Goal: Task Accomplishment & Management: Use online tool/utility

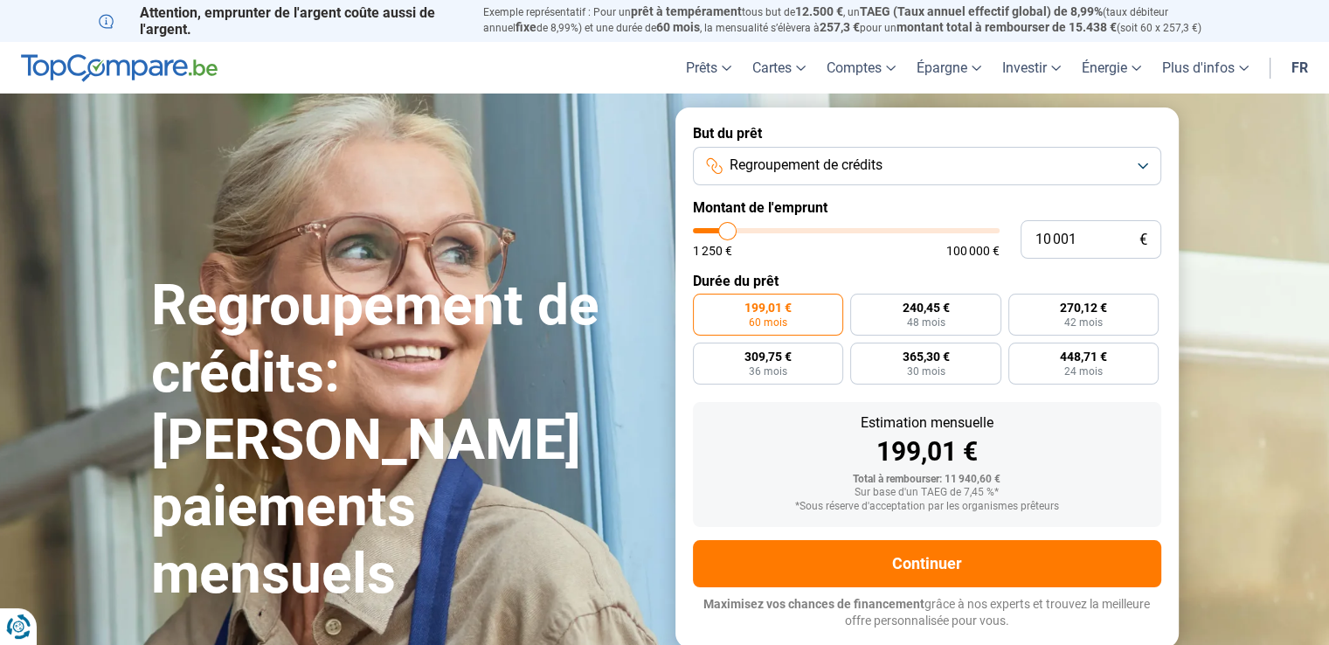
type input "91 750"
type input "91750"
click at [965, 232] on input "range" at bounding box center [846, 230] width 307 height 5
radio input "false"
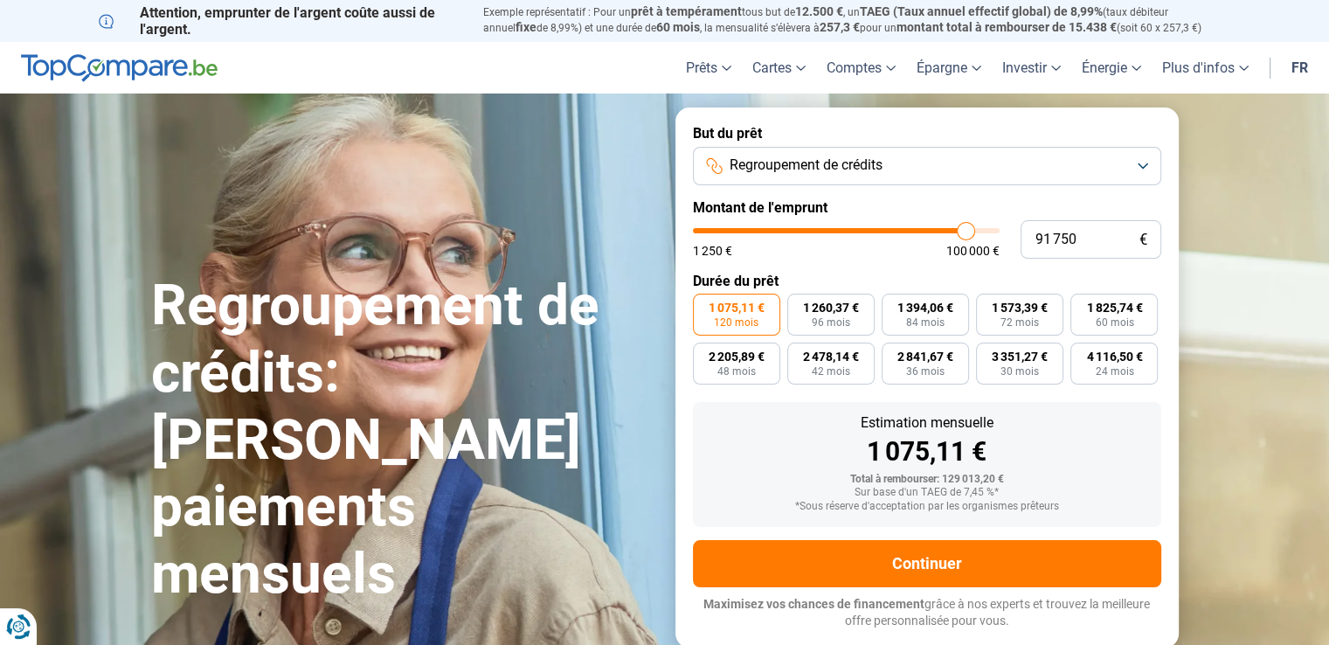
type input "96 250"
type input "96250"
click at [979, 230] on input "range" at bounding box center [846, 230] width 307 height 5
type input "100 000"
type input "100000"
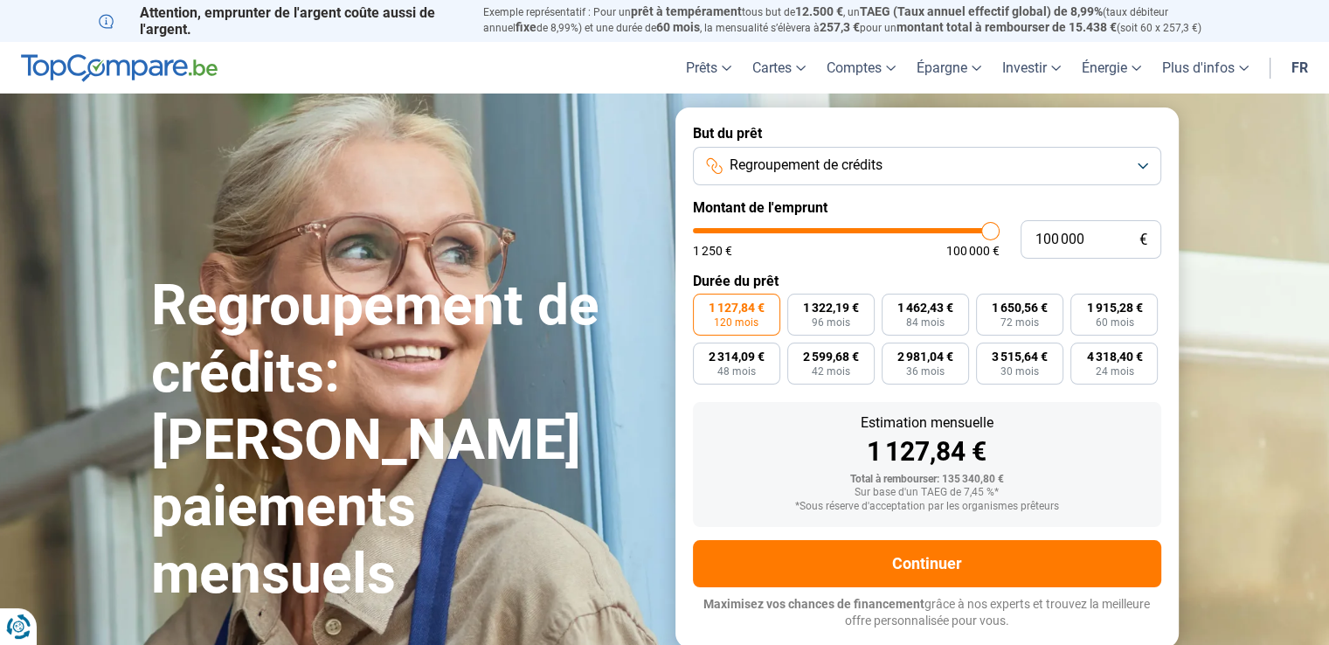
click at [991, 228] on input "range" at bounding box center [846, 230] width 307 height 5
click at [96, 67] on img at bounding box center [119, 68] width 197 height 28
